Goal: Task Accomplishment & Management: Complete application form

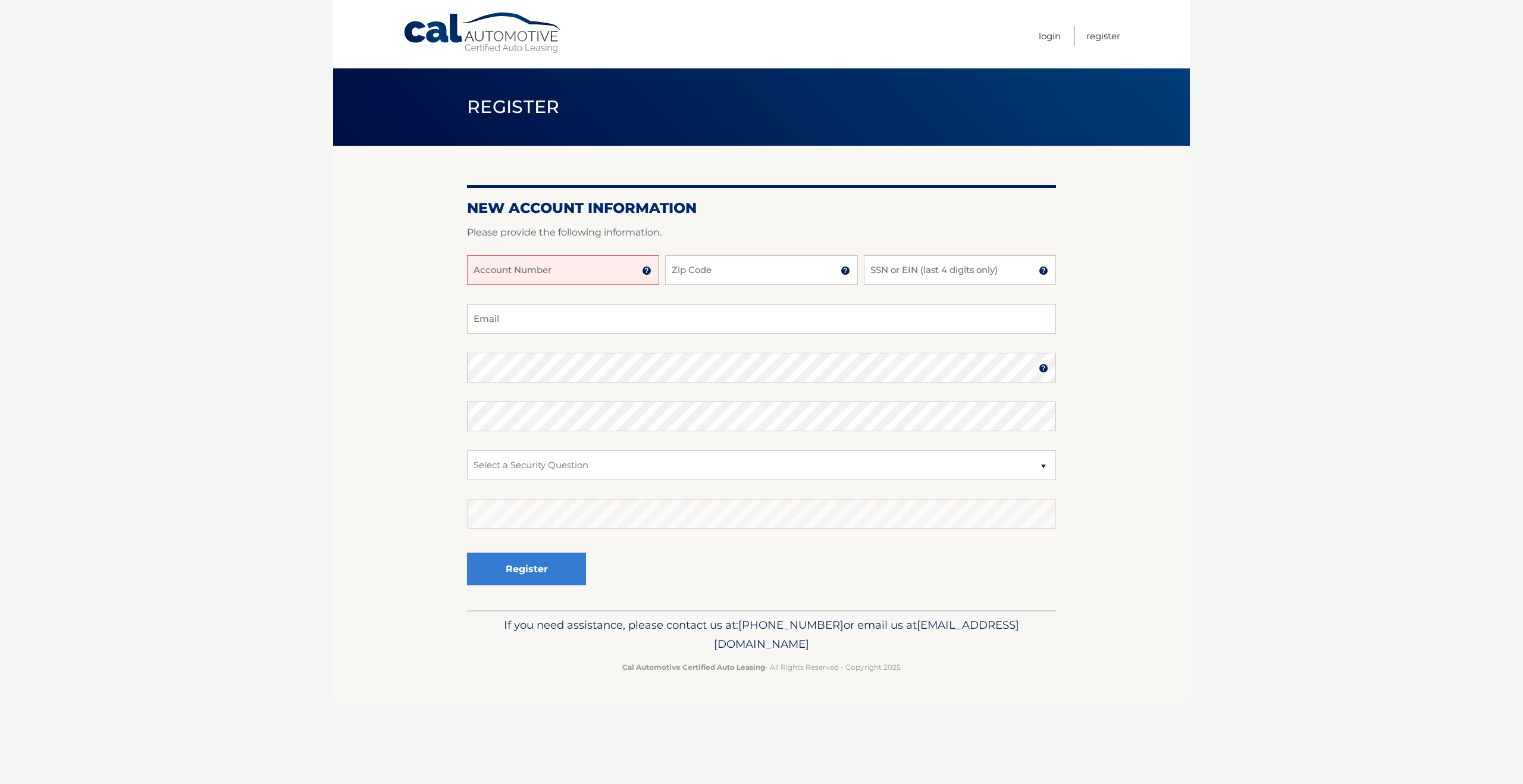
click at [641, 278] on input "Account Number" at bounding box center [563, 270] width 192 height 30
type input "44455931771"
click at [698, 266] on input "Zip Code" at bounding box center [761, 270] width 192 height 30
type input "11230"
click at [892, 275] on input "SSN or EIN (last 4 digits only)" at bounding box center [960, 270] width 192 height 30
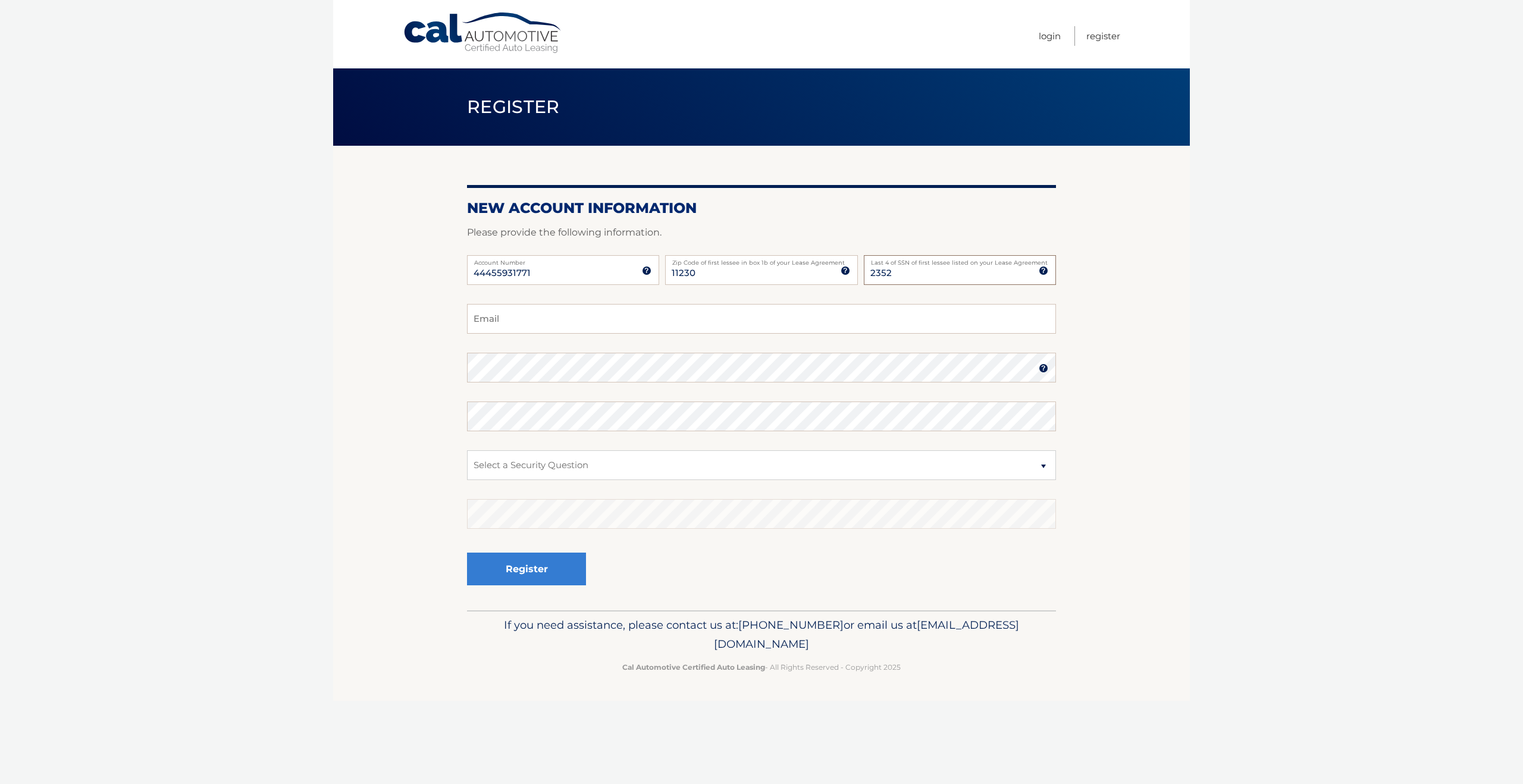
type input "2352"
click at [762, 313] on input "Email" at bounding box center [761, 319] width 589 height 30
type input "rogercolettinyc@gmail.com"
click at [637, 461] on select "Select a Security Question What was the name of your elementary school? What is…" at bounding box center [761, 465] width 589 height 30
select select "2"
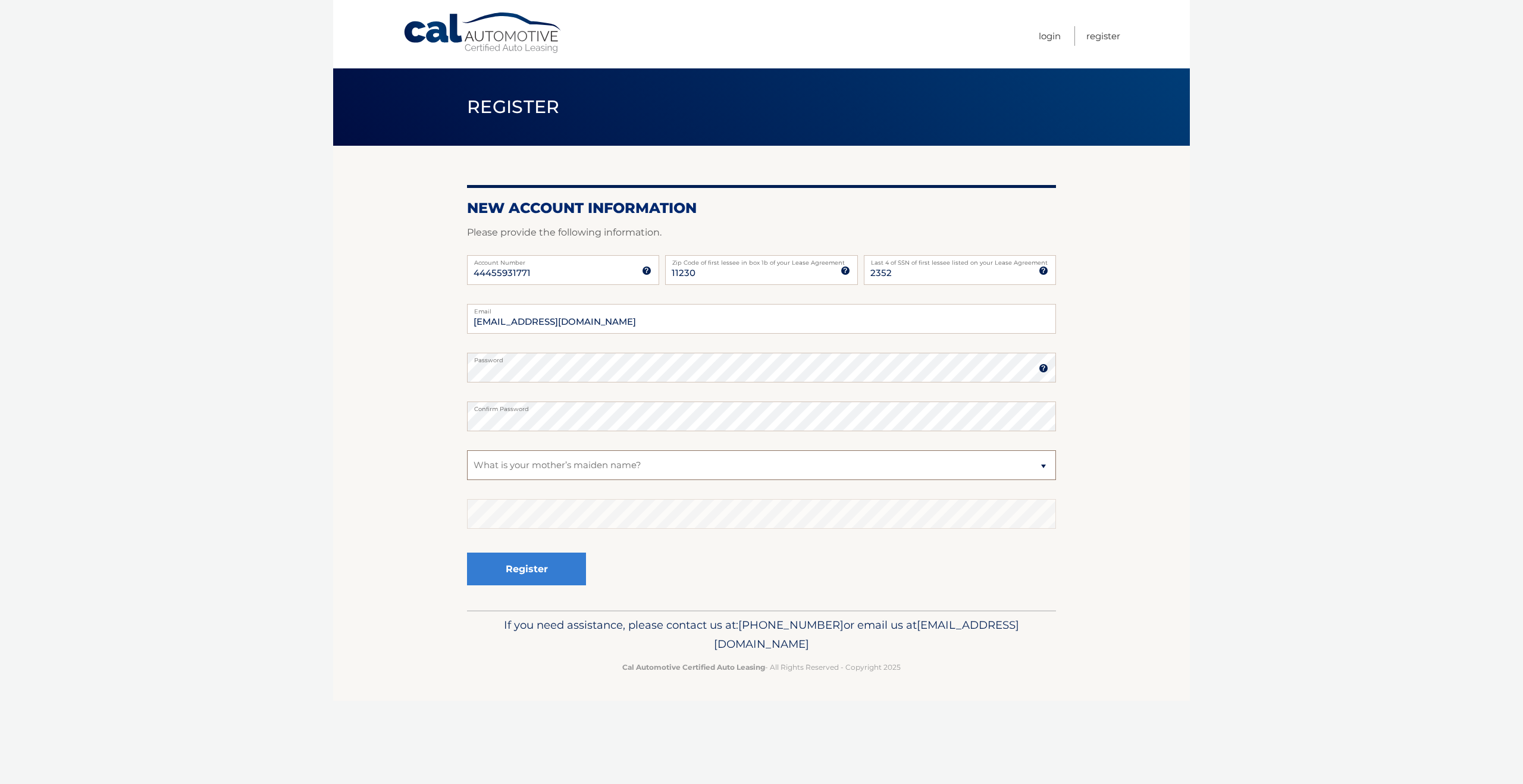
click at [467, 451] on select "Select a Security Question What was the name of your elementary school? What is…" at bounding box center [761, 465] width 589 height 30
click at [491, 575] on button "Register" at bounding box center [526, 569] width 119 height 33
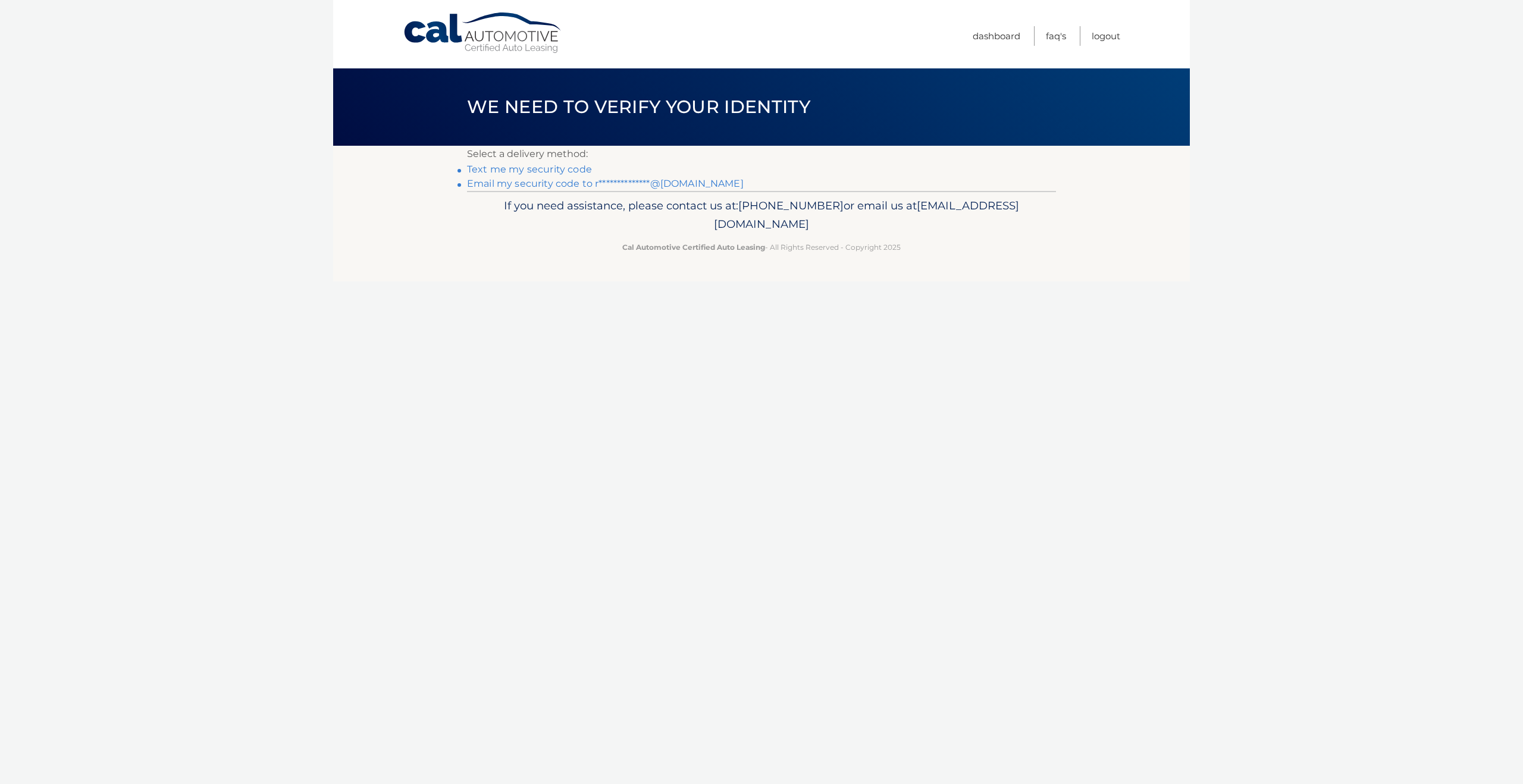
click at [559, 167] on link "Text me my security code" at bounding box center [529, 169] width 125 height 11
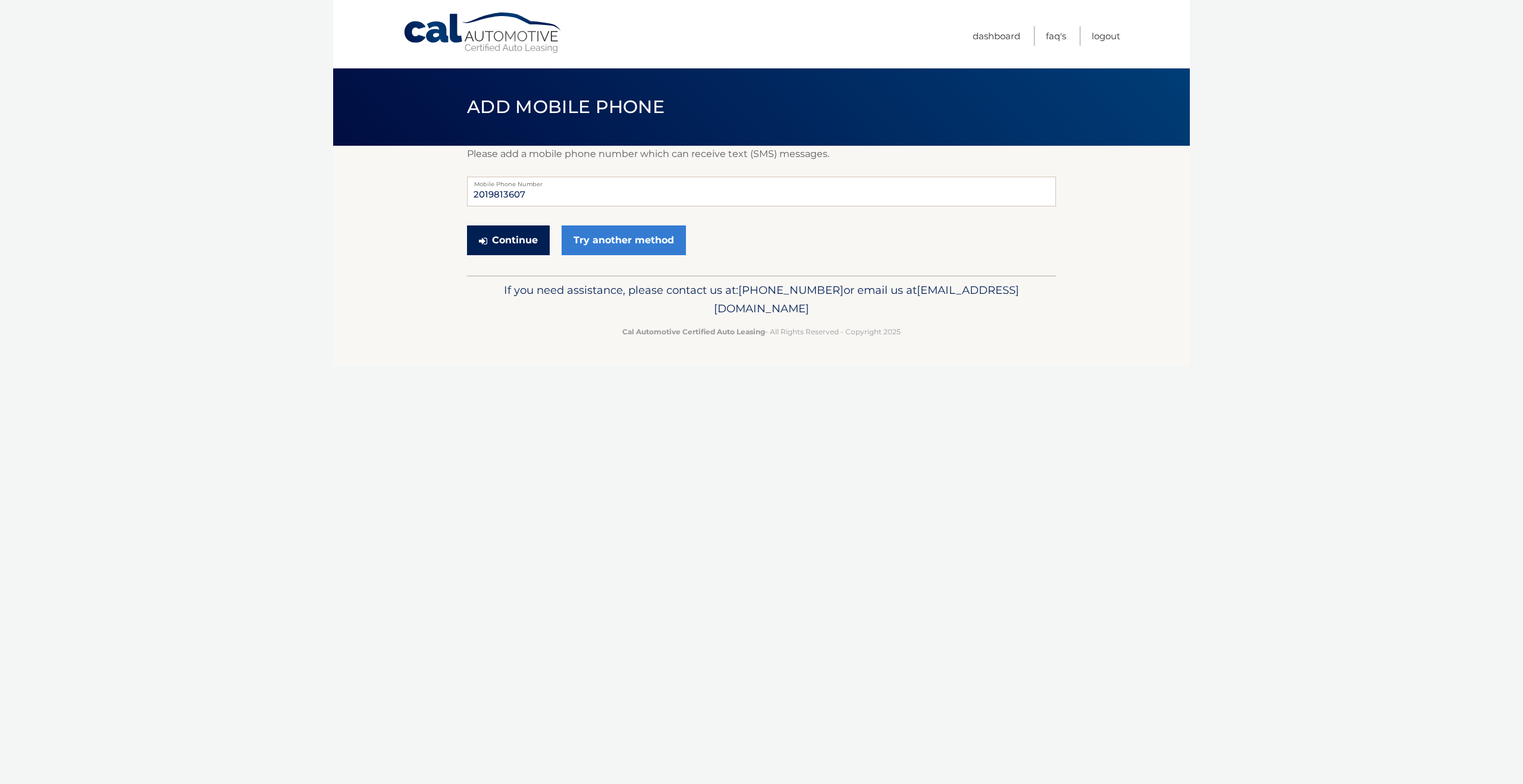
click at [503, 239] on button "Continue" at bounding box center [508, 240] width 82 height 30
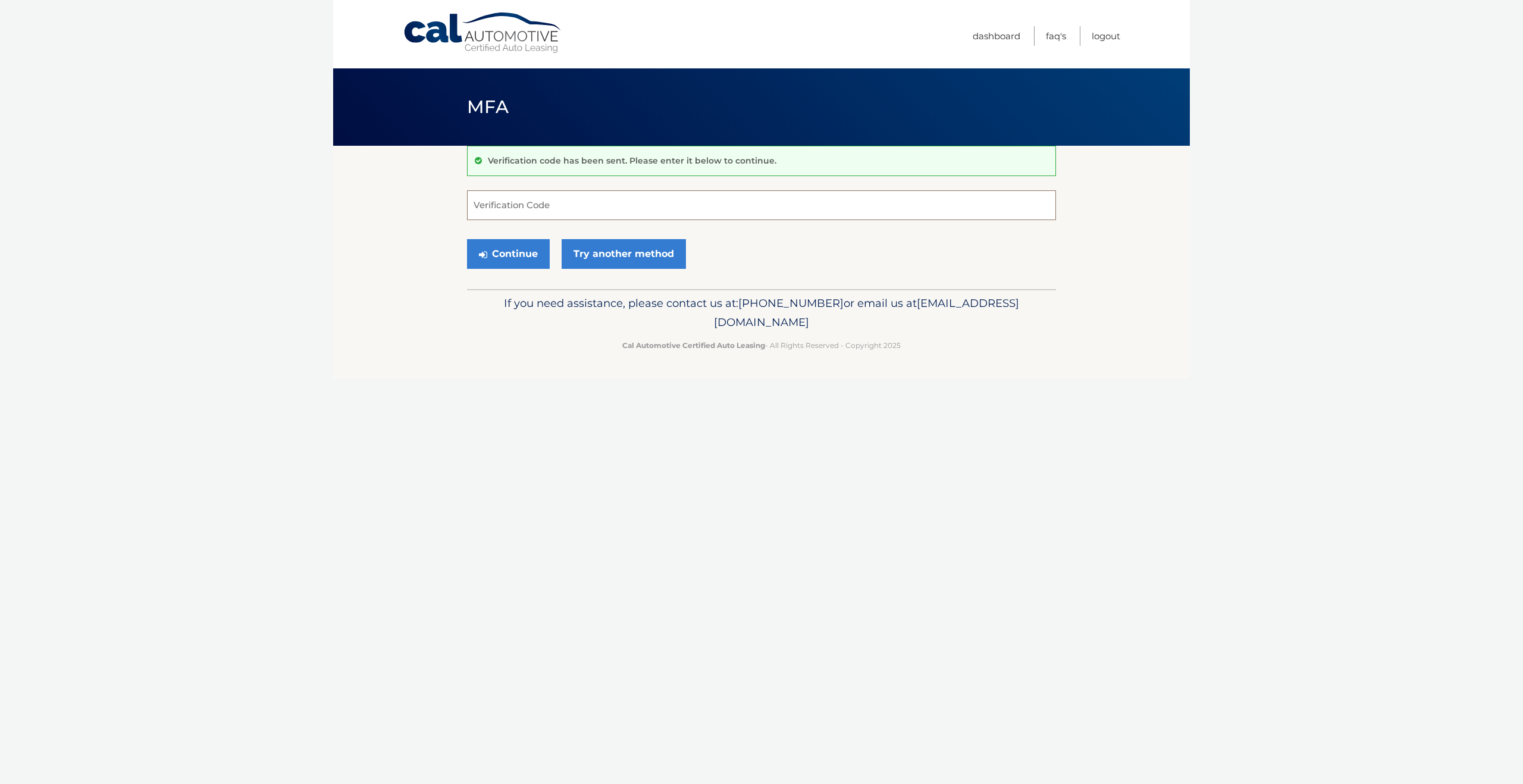
click at [535, 210] on input "Verification Code" at bounding box center [761, 205] width 589 height 30
type input "871304"
click at [467, 239] on button "Continue" at bounding box center [508, 254] width 82 height 30
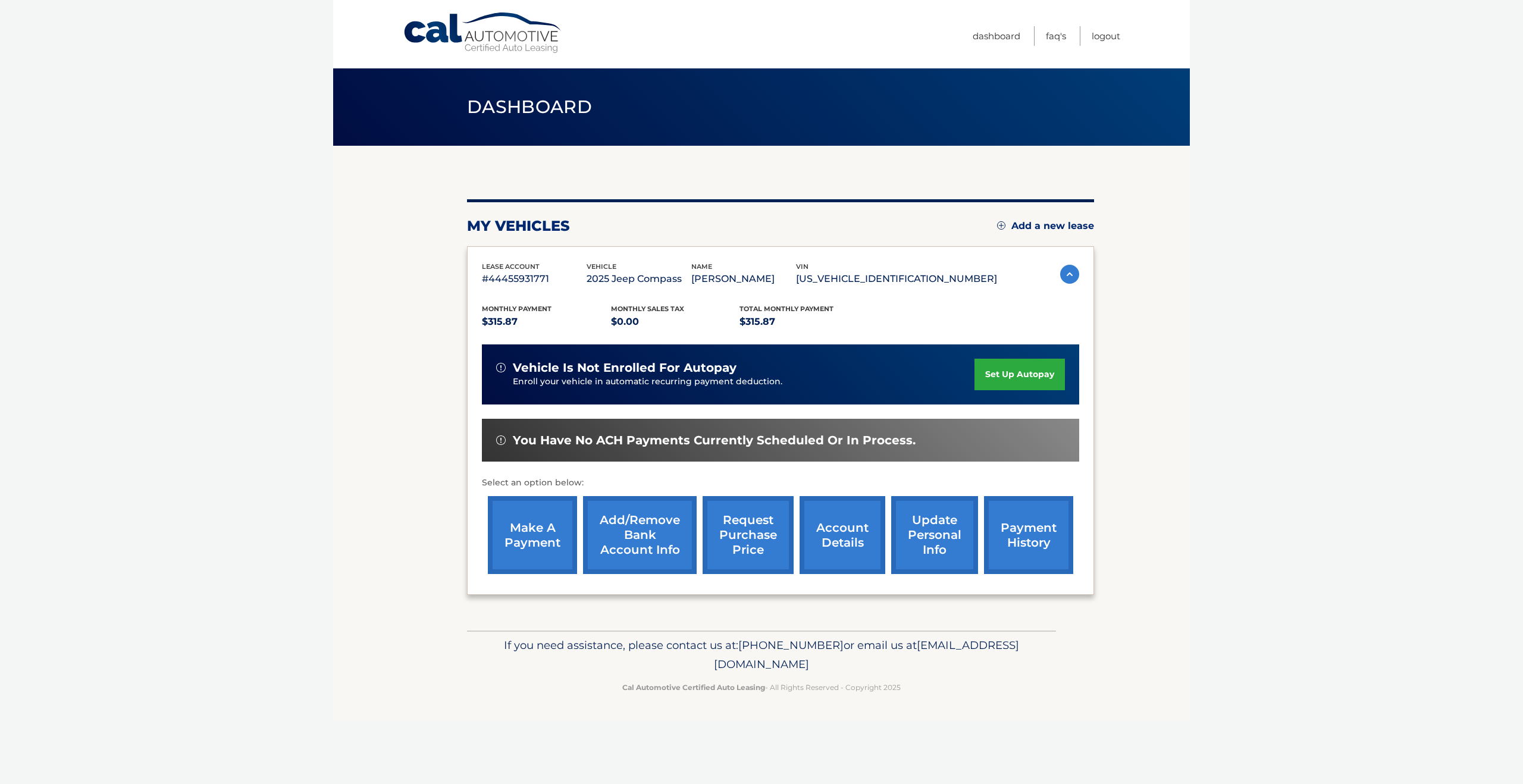
click at [534, 547] on link "make a payment" at bounding box center [532, 535] width 89 height 78
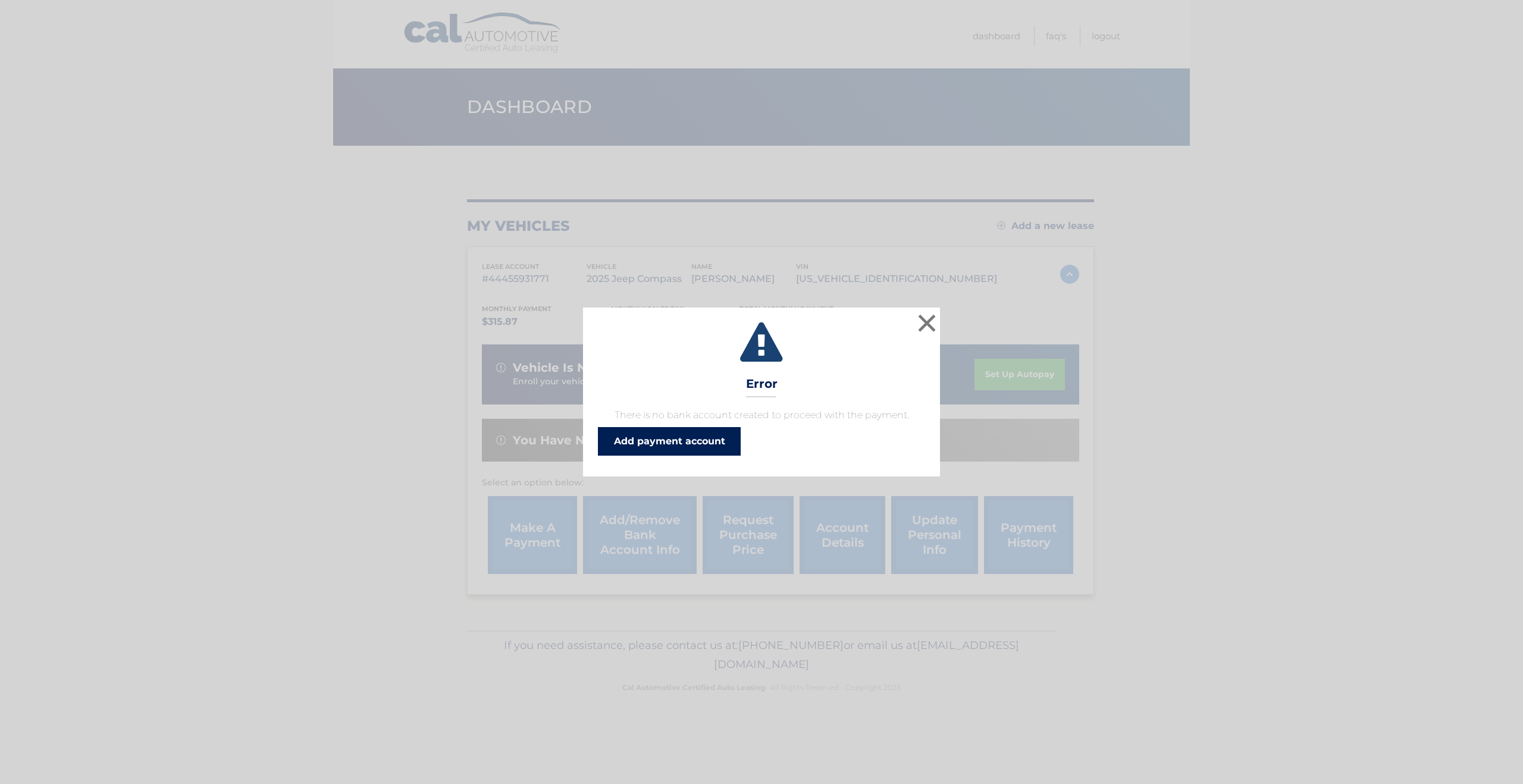
click at [664, 444] on link "Add payment account" at bounding box center [669, 441] width 143 height 28
click at [921, 320] on button "×" at bounding box center [927, 323] width 24 height 24
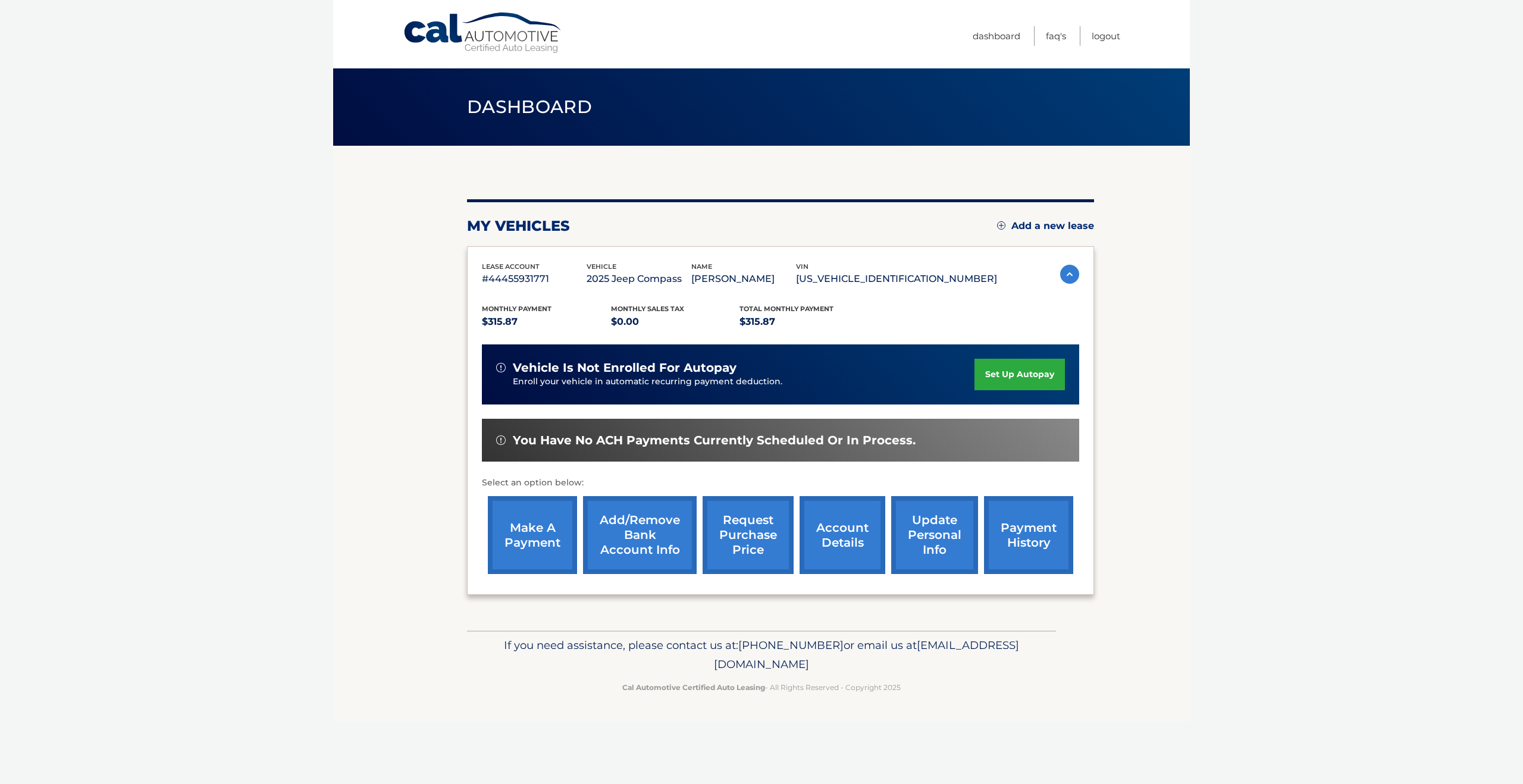
click at [502, 550] on link "make a payment" at bounding box center [532, 535] width 89 height 78
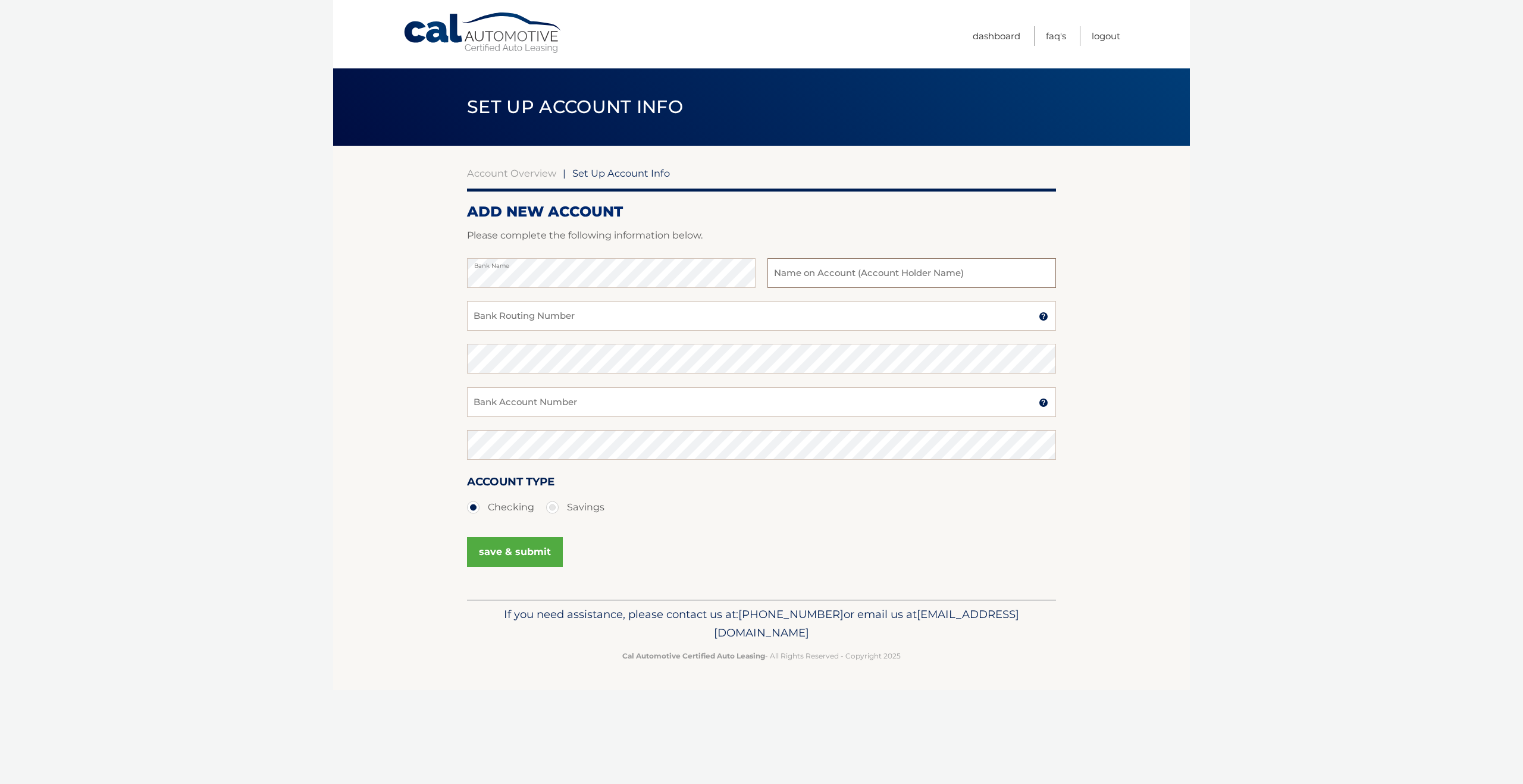
click at [824, 282] on input "text" at bounding box center [911, 273] width 288 height 30
type input "rogerthatmedia"
click at [772, 313] on input "Bank Routing Number" at bounding box center [761, 316] width 589 height 30
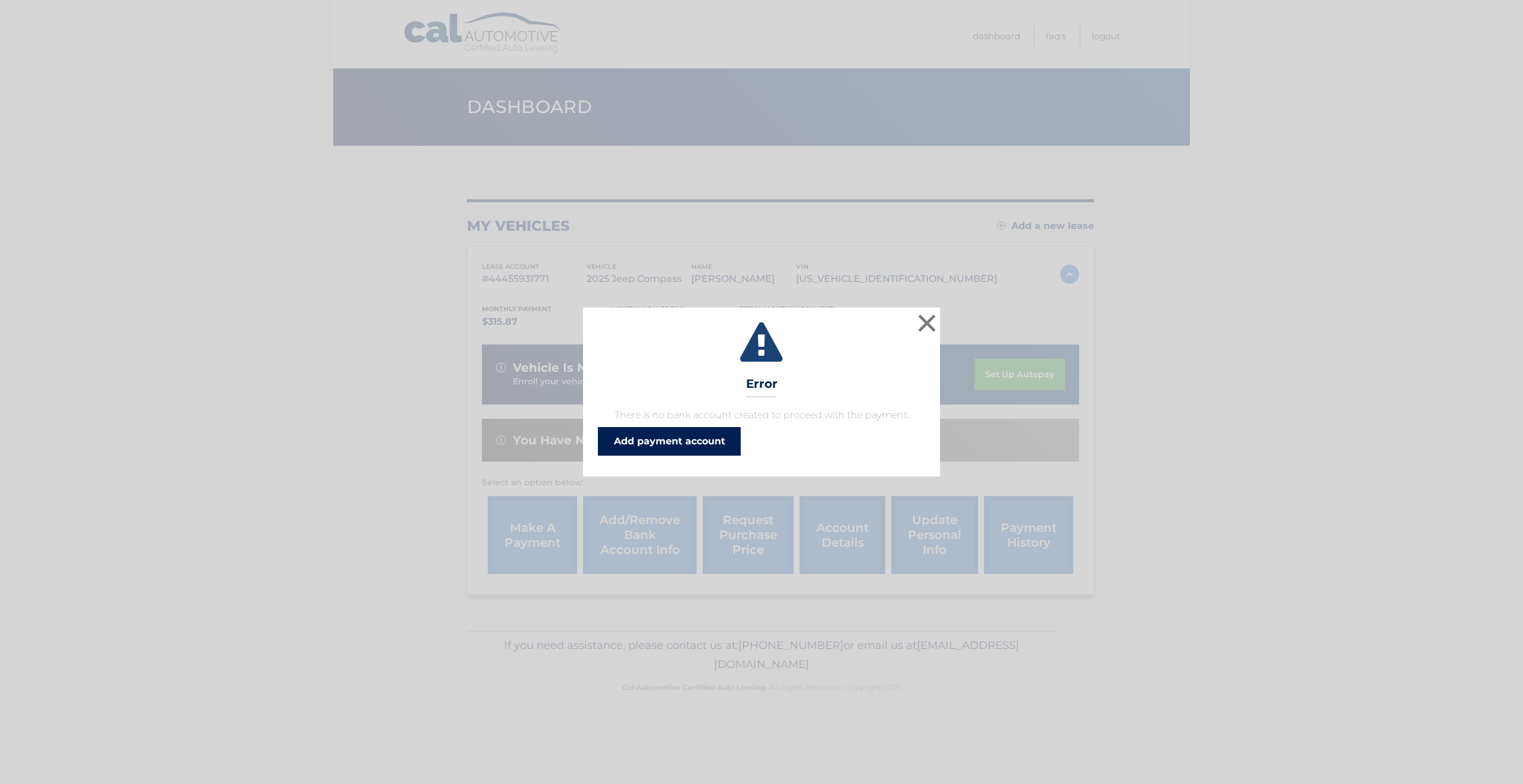
click at [641, 446] on link "Add payment account" at bounding box center [669, 441] width 143 height 28
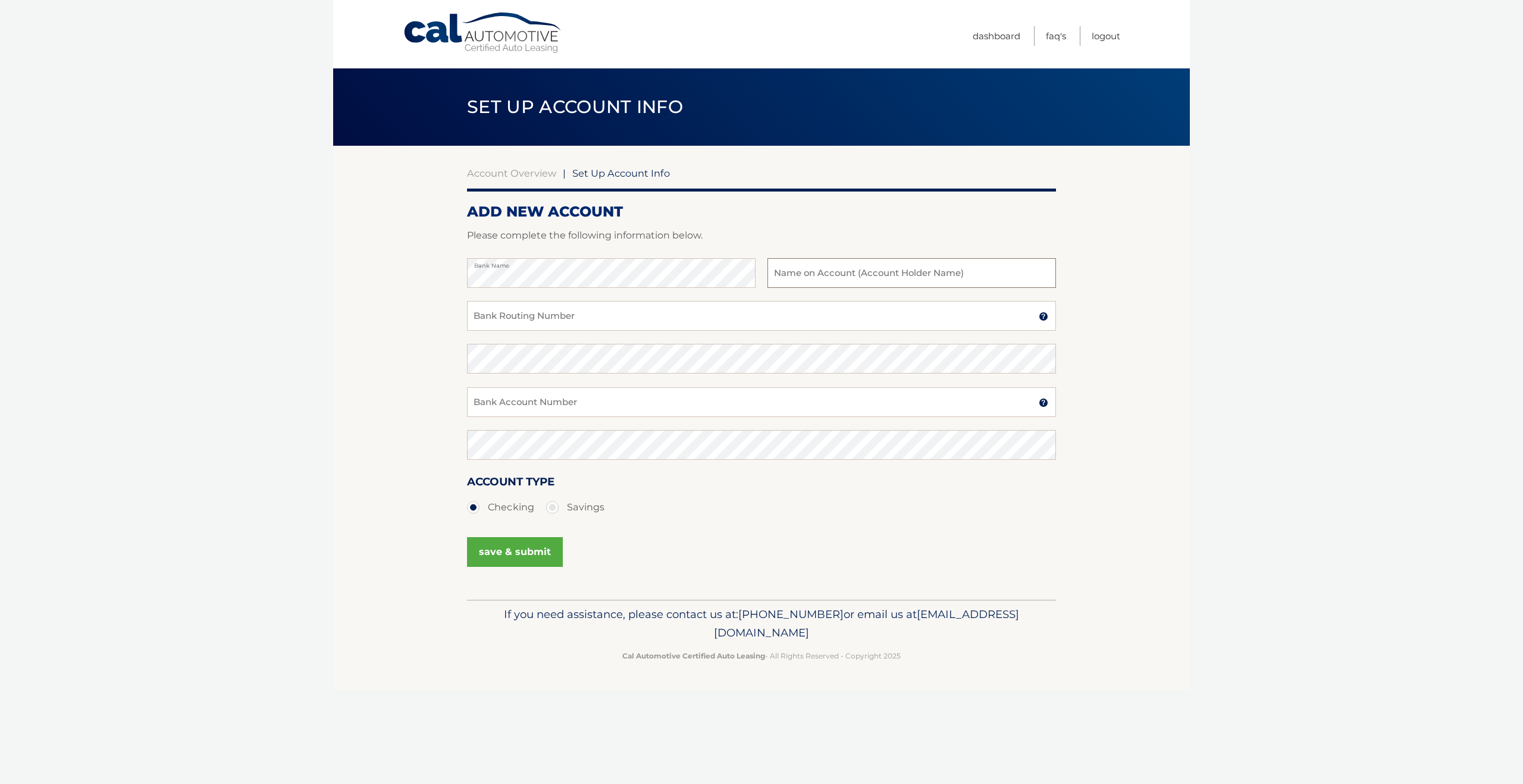
click at [821, 278] on input "text" at bounding box center [911, 273] width 288 height 30
type input "roger coletti"
click at [658, 323] on input "Bank Routing Number" at bounding box center [761, 316] width 589 height 30
click at [573, 414] on input "Bank Account Number" at bounding box center [761, 402] width 589 height 30
type input "483105239474"
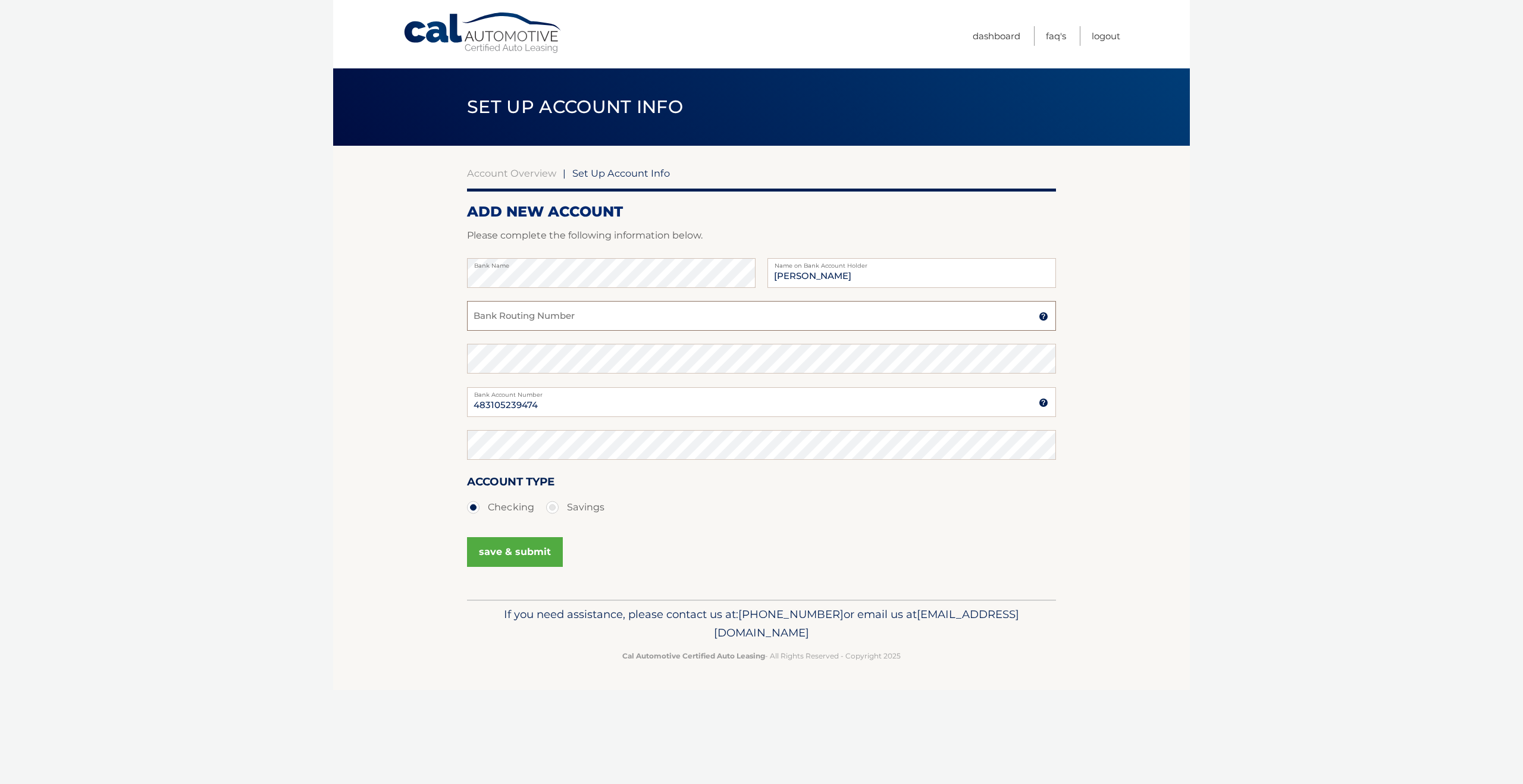
click at [523, 322] on input "Bank Routing Number" at bounding box center [761, 316] width 589 height 30
type input "021000322"
click at [488, 559] on button "save & submit" at bounding box center [515, 552] width 96 height 30
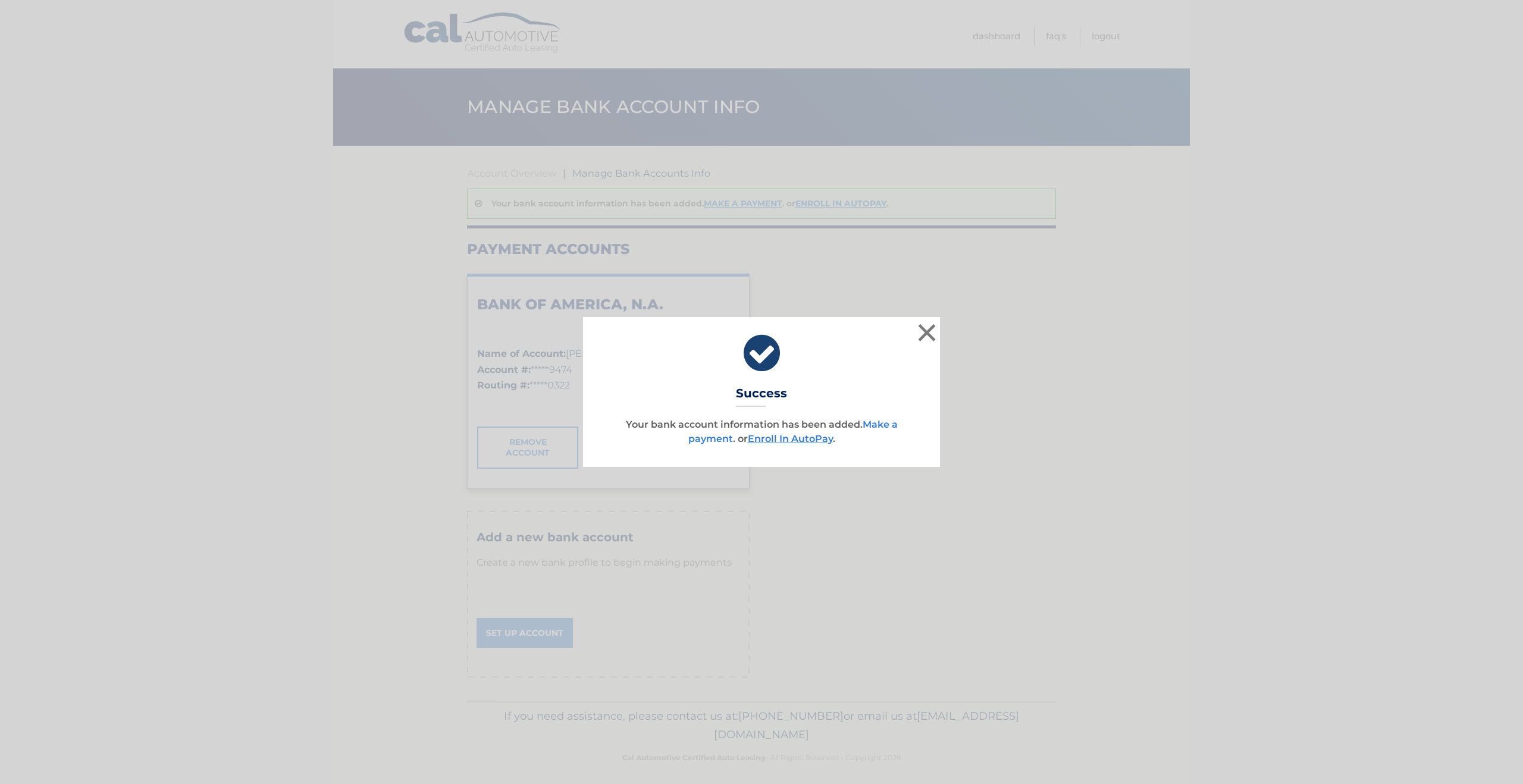
click at [713, 438] on link "Make a payment" at bounding box center [793, 432] width 210 height 26
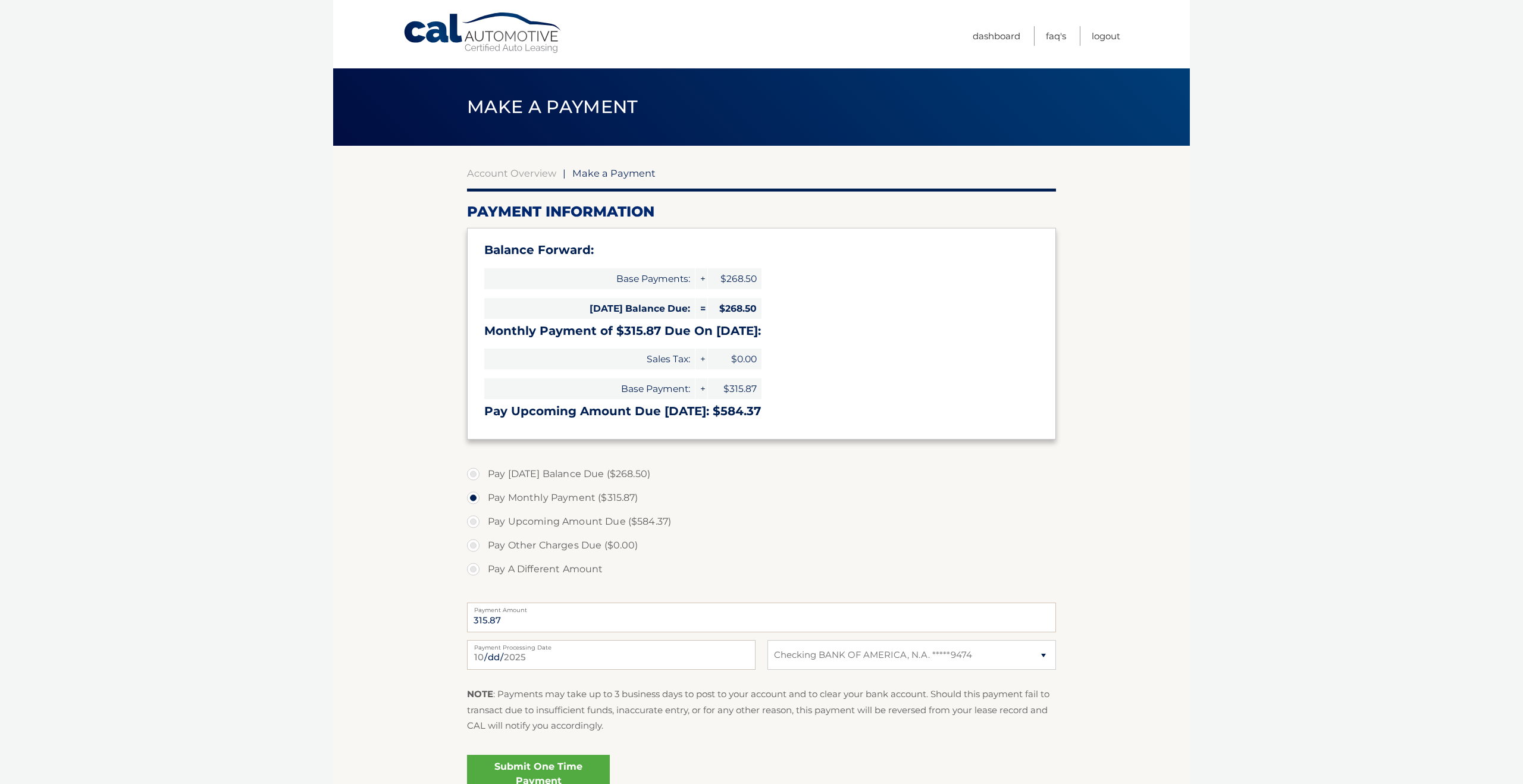
select select "ZWU2NTFkNDQtNDM0Yy00OTQ3LWJhMmEtZjU4OTJiZDViNWU1"
click at [570, 776] on link "Submit One Time Payment" at bounding box center [538, 774] width 143 height 38
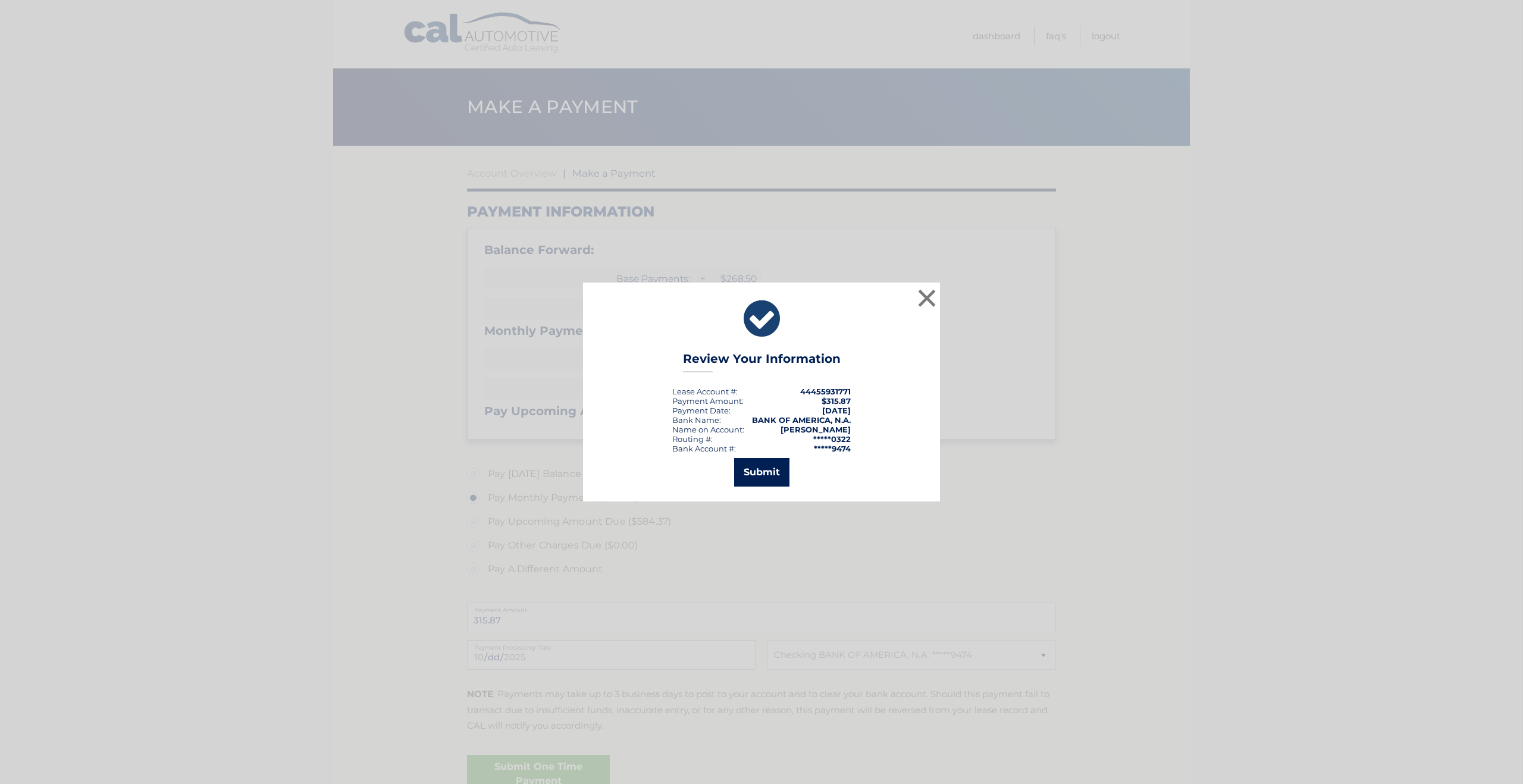
click at [767, 480] on button "Submit" at bounding box center [762, 472] width 56 height 28
